Goal: Information Seeking & Learning: Learn about a topic

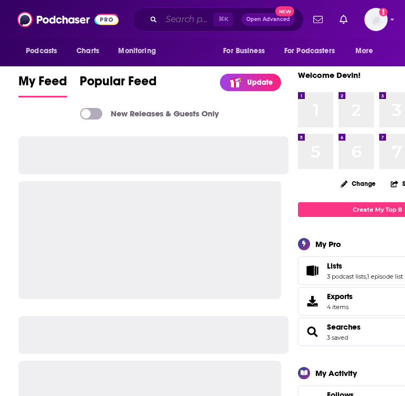
click at [171, 21] on input "Search podcasts, credits, & more..." at bounding box center [187, 19] width 52 height 17
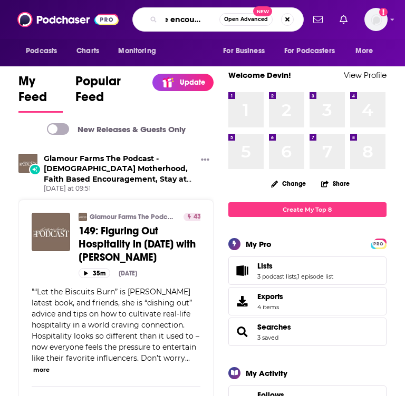
scroll to position [0, 11]
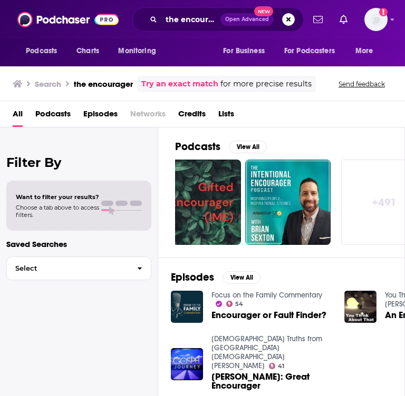
scroll to position [0, 588]
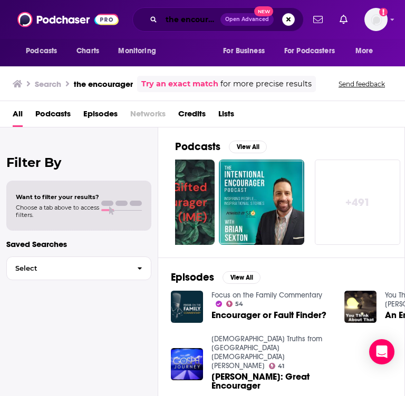
click at [183, 24] on input "the encourager" at bounding box center [190, 19] width 59 height 17
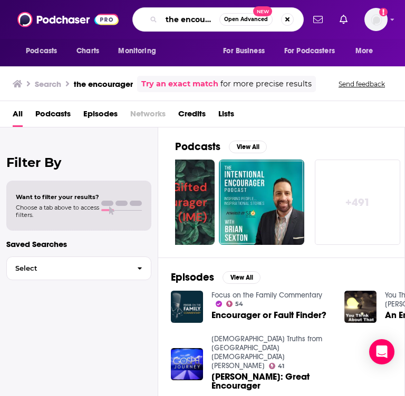
click at [183, 24] on input "the encourager" at bounding box center [190, 19] width 58 height 17
click at [199, 25] on input "the encourager" at bounding box center [190, 19] width 58 height 17
click at [203, 22] on input "the encourager" at bounding box center [190, 19] width 58 height 17
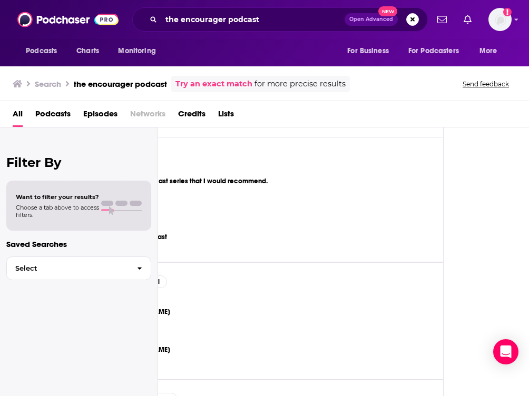
scroll to position [294, 0]
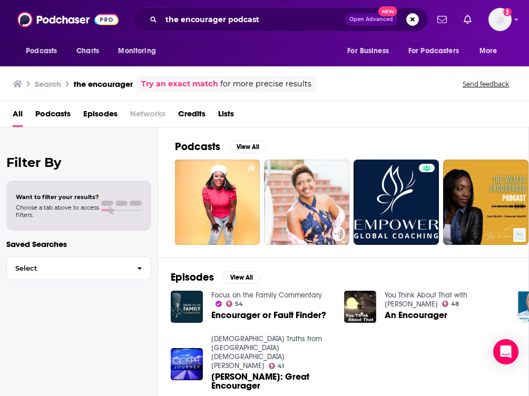
click at [286, 29] on div "the encourager podcast Open Advanced New" at bounding box center [279, 19] width 295 height 24
click at [285, 26] on input "the encourager podcast" at bounding box center [252, 19] width 183 height 17
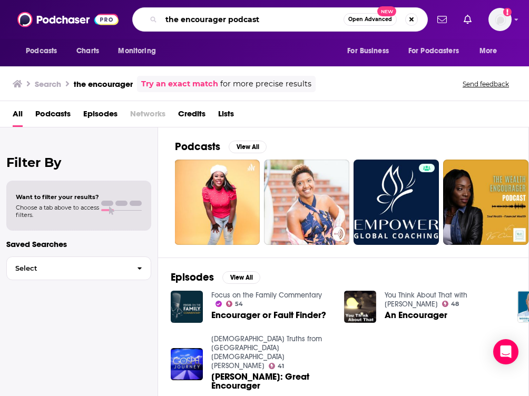
click at [285, 26] on input "the encourager podcast" at bounding box center [252, 19] width 182 height 17
type input "[PERSON_NAME]"
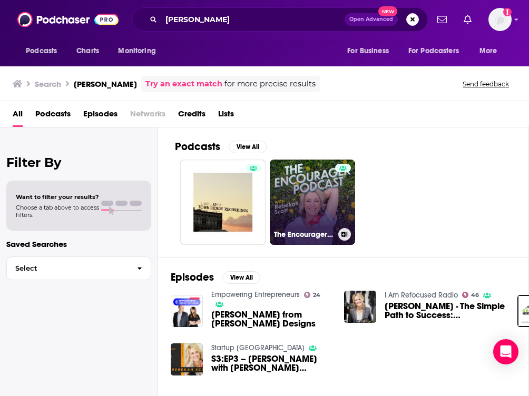
click at [320, 181] on link "The Encourager Podcast: Equipping [DEMOGRAPHIC_DATA] Moms to Harmonize Work and…" at bounding box center [312, 202] width 85 height 85
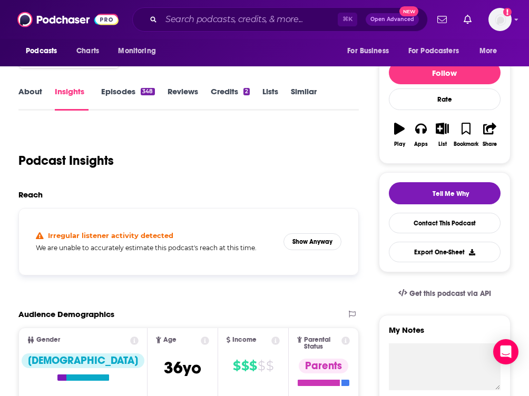
scroll to position [111, 0]
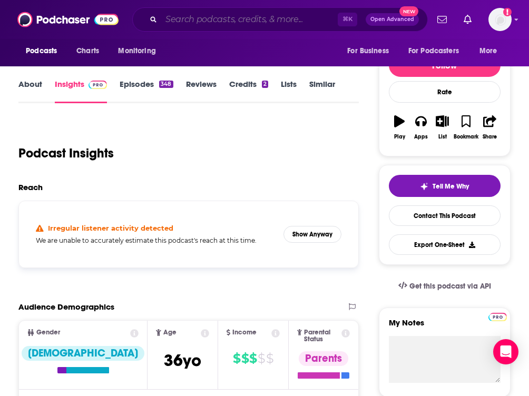
click at [283, 23] on input "Search podcasts, credits, & more..." at bounding box center [249, 19] width 176 height 17
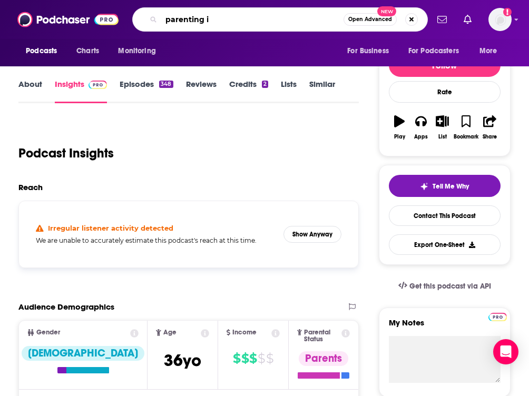
type input "parenting iq"
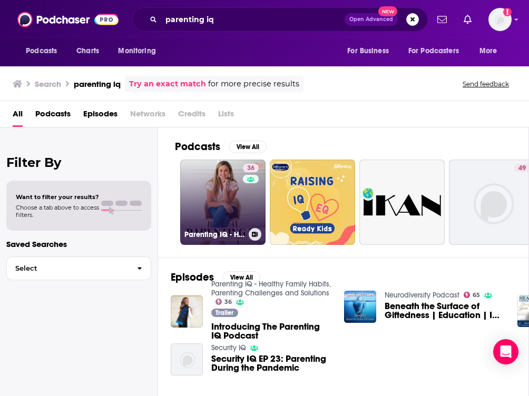
click at [208, 214] on link "36 Parenting IQ - Healthy Family Habits, Parenting Challenges and Solutions" at bounding box center [222, 202] width 85 height 85
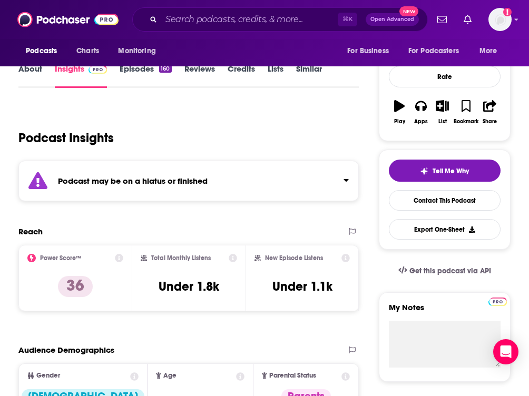
scroll to position [130, 0]
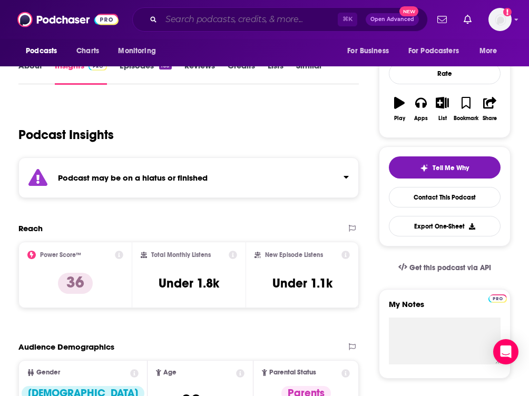
click at [199, 22] on input "Search podcasts, credits, & more..." at bounding box center [249, 19] width 176 height 17
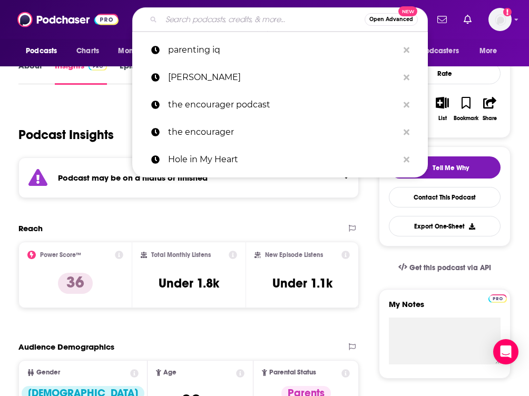
click at [199, 22] on input "Search podcasts, credits, & more..." at bounding box center [262, 19] width 203 height 17
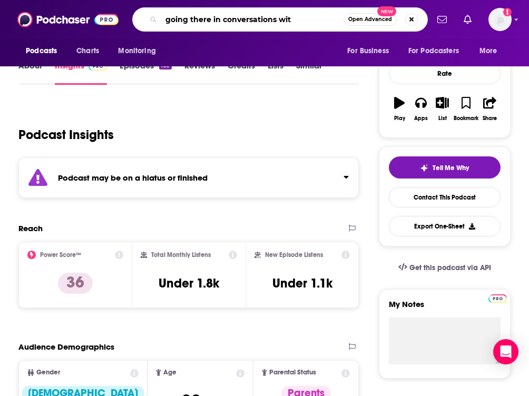
type input "going there in conversations with"
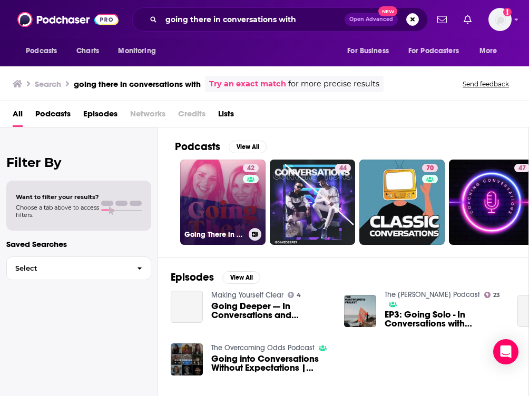
click at [220, 203] on link "42 Going There in Conversations with [DEMOGRAPHIC_DATA] Women" at bounding box center [222, 202] width 85 height 85
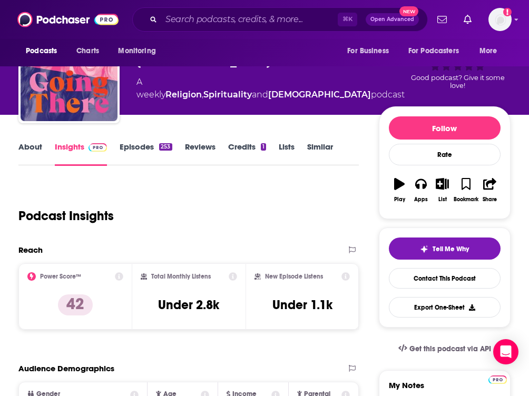
scroll to position [62, 0]
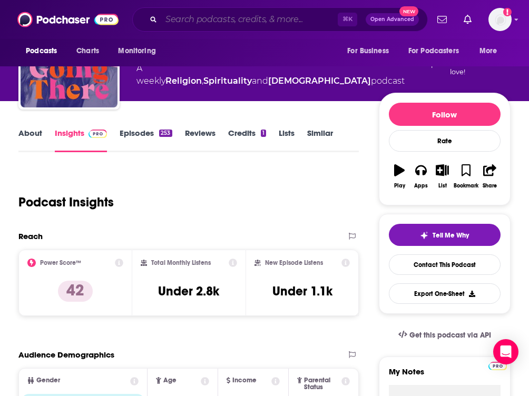
click at [280, 18] on input "Search podcasts, credits, & more..." at bounding box center [249, 19] width 176 height 17
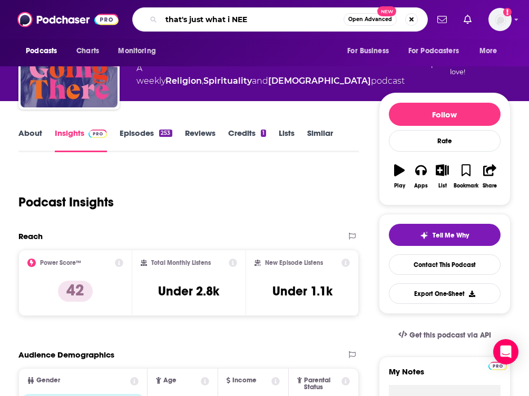
type input "that's just what i NEED"
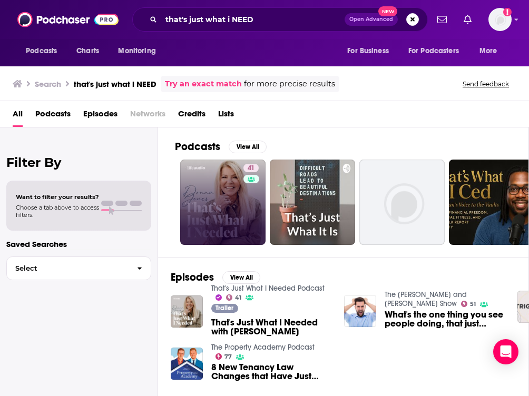
click at [213, 176] on link "41" at bounding box center [222, 202] width 85 height 85
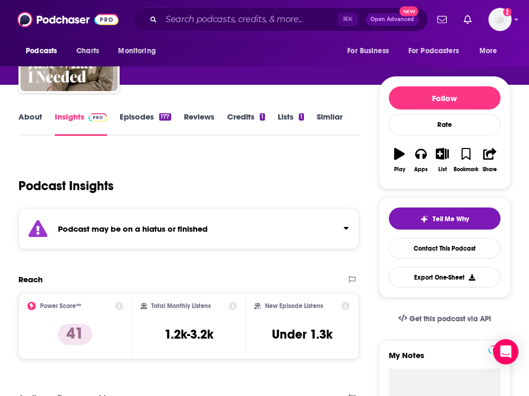
scroll to position [85, 0]
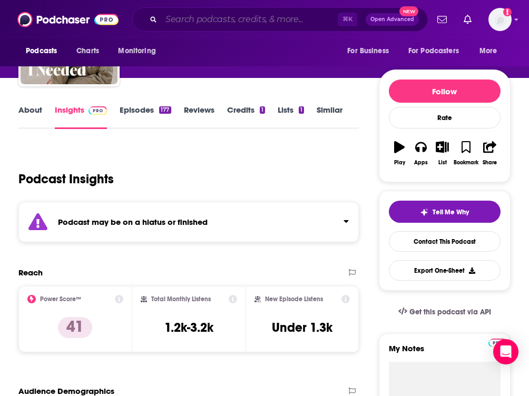
click at [263, 21] on input "Search podcasts, credits, & more..." at bounding box center [249, 19] width 176 height 17
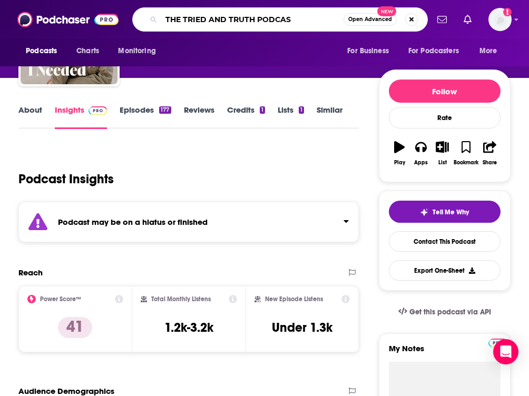
type input "THE TRIED AND TRUTH PODCAST"
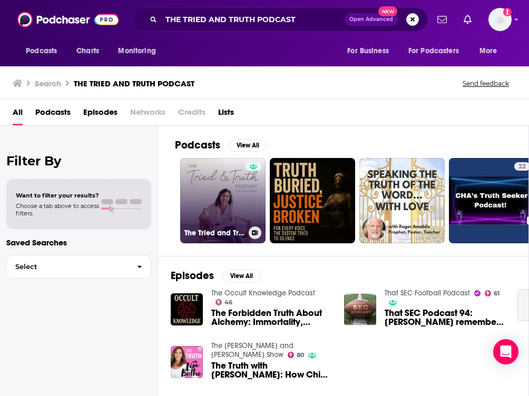
click at [215, 208] on link "The Tried and Truth Podcast with [PERSON_NAME]" at bounding box center [222, 200] width 85 height 85
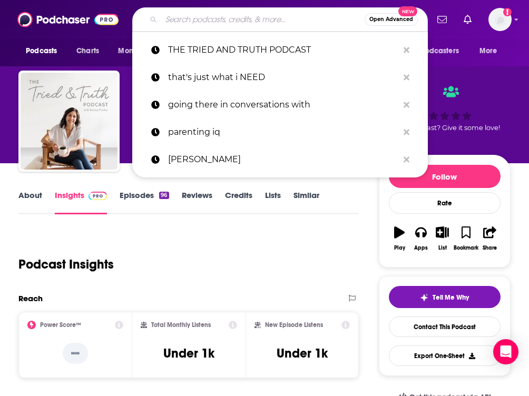
click at [212, 22] on input "Search podcasts, credits, & more..." at bounding box center [262, 19] width 203 height 17
type input "g"
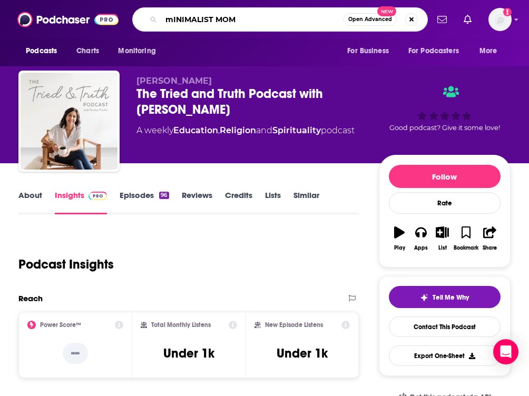
type input "mINIMALIST MOMS"
